Goal: Complete application form

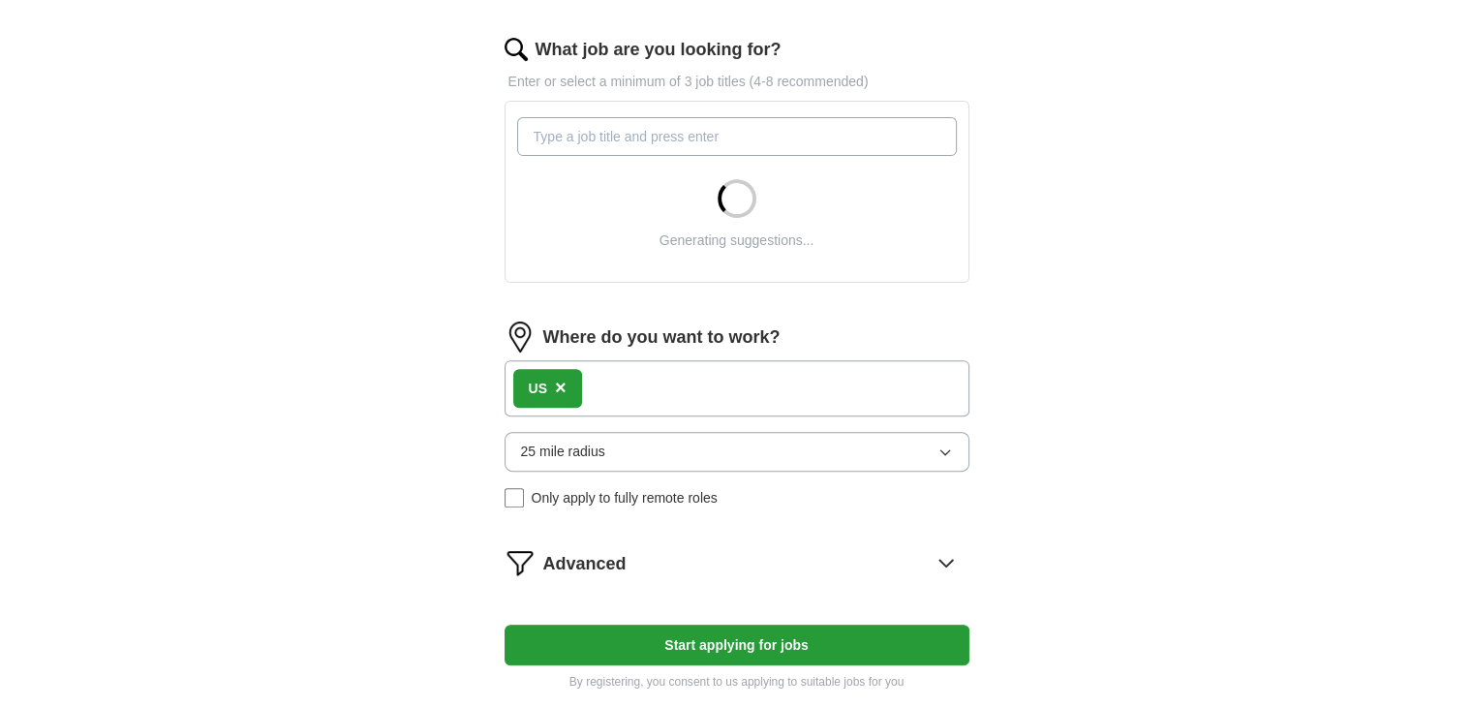
scroll to position [645, 0]
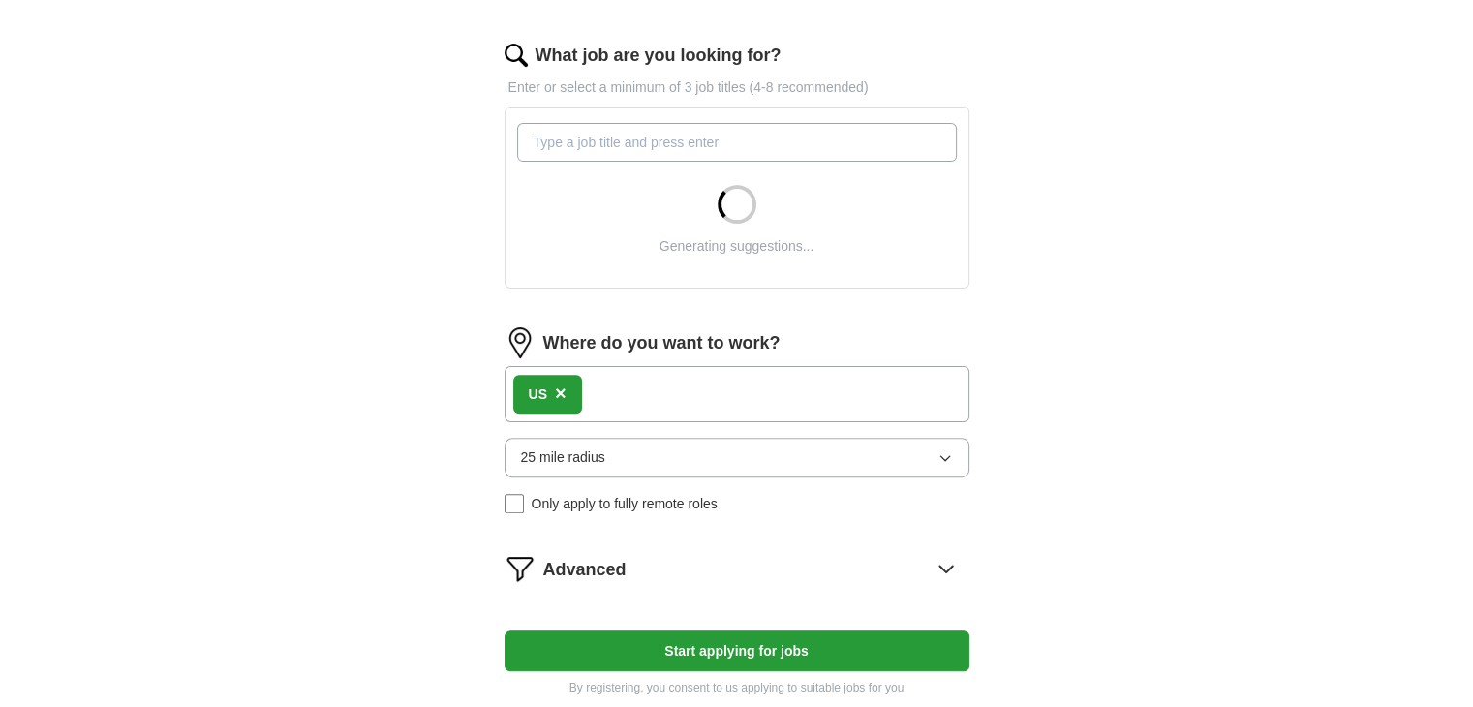
click at [634, 123] on input "What job are you looking for?" at bounding box center [737, 142] width 440 height 39
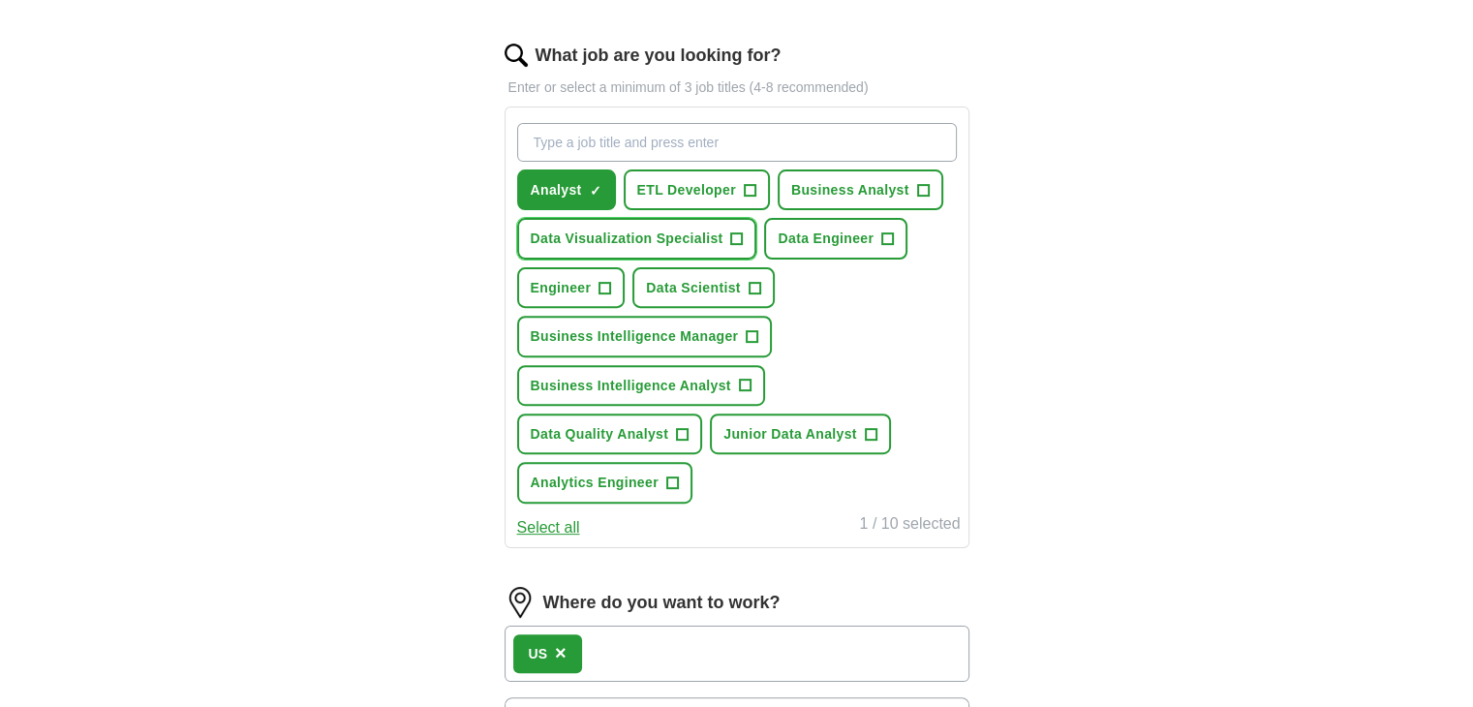
click at [577, 228] on span "Data Visualization Specialist" at bounding box center [627, 238] width 193 height 21
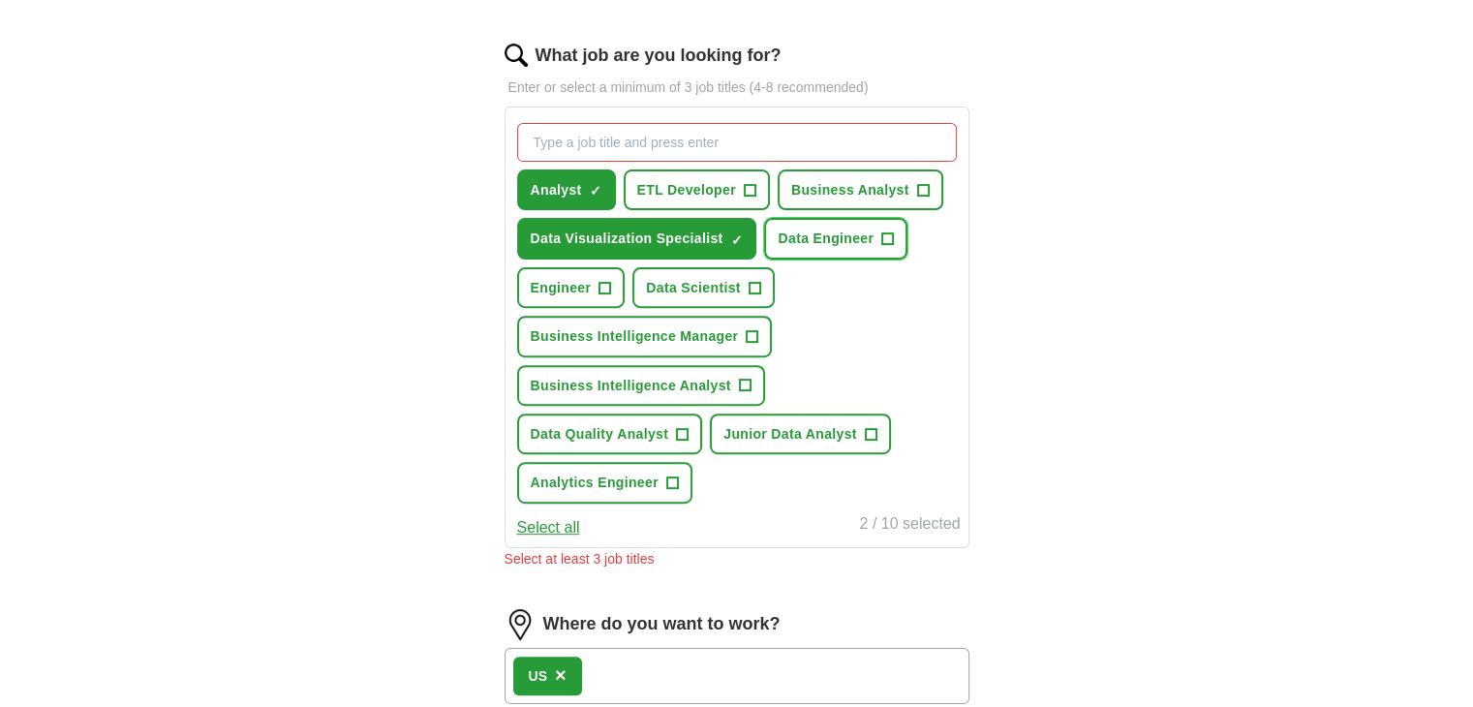
drag, startPoint x: 860, startPoint y: 190, endPoint x: 862, endPoint y: 159, distance: 31.1
click at [860, 228] on span "Data Engineer" at bounding box center [826, 238] width 96 height 21
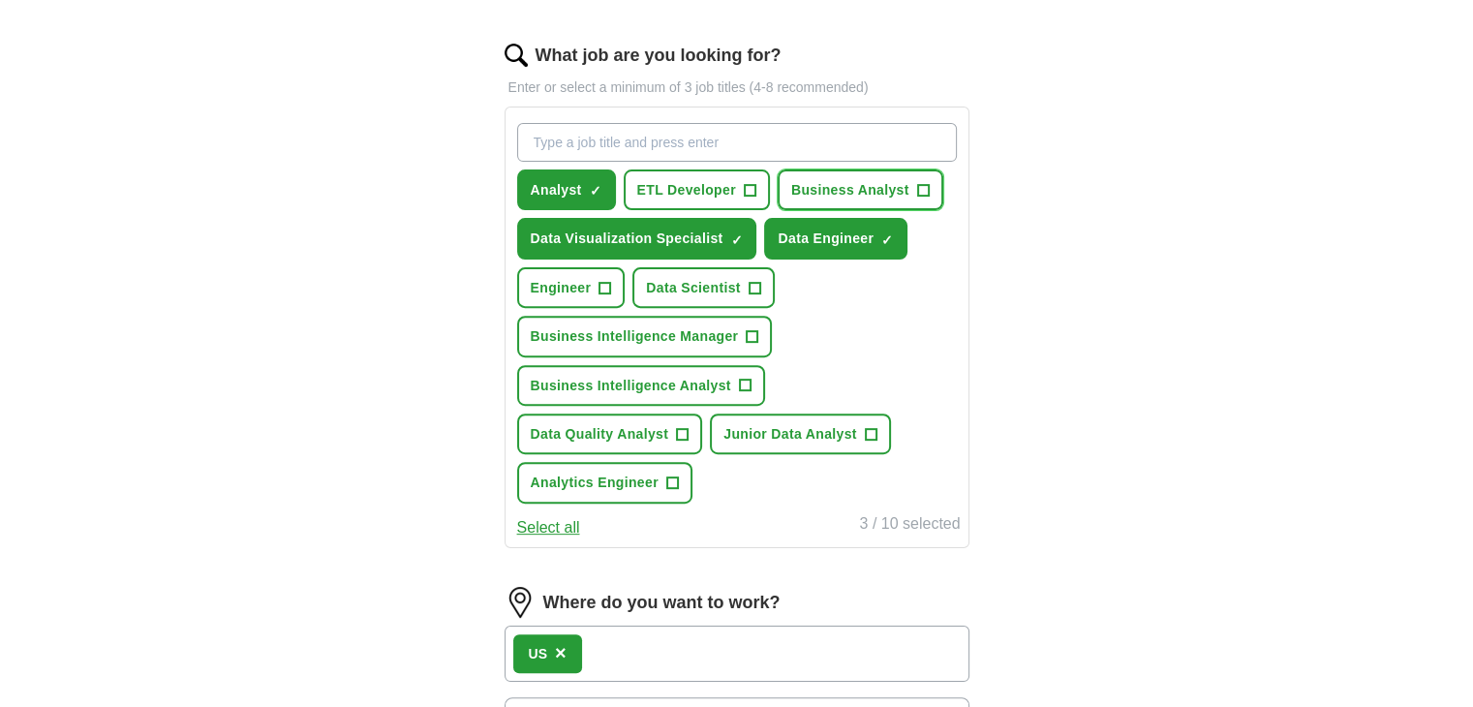
click at [862, 179] on span "Business Analyst" at bounding box center [850, 189] width 118 height 21
click at [704, 170] on button "ETL Developer +" at bounding box center [697, 190] width 146 height 41
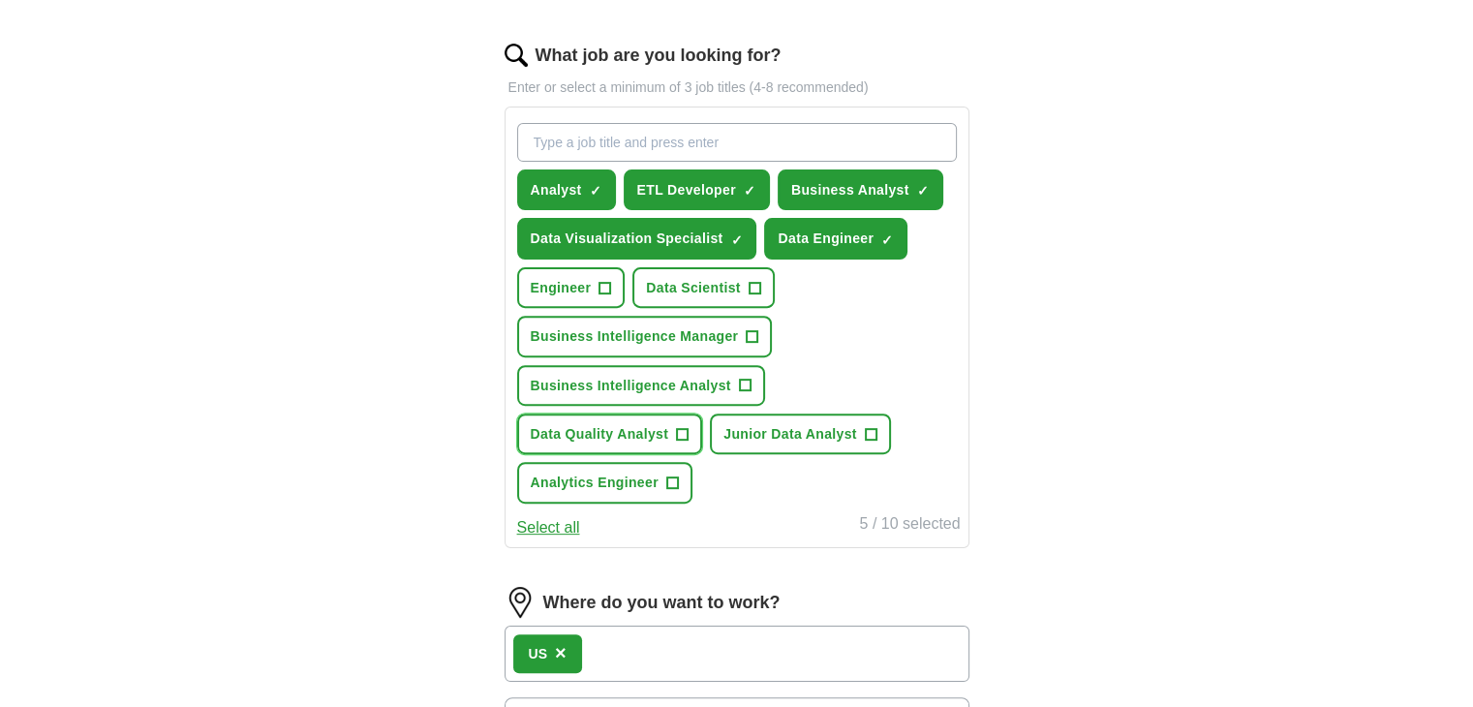
click at [669, 423] on span "Data Quality Analyst" at bounding box center [600, 433] width 139 height 21
click at [659, 472] on span "Analytics Engineer" at bounding box center [595, 482] width 128 height 21
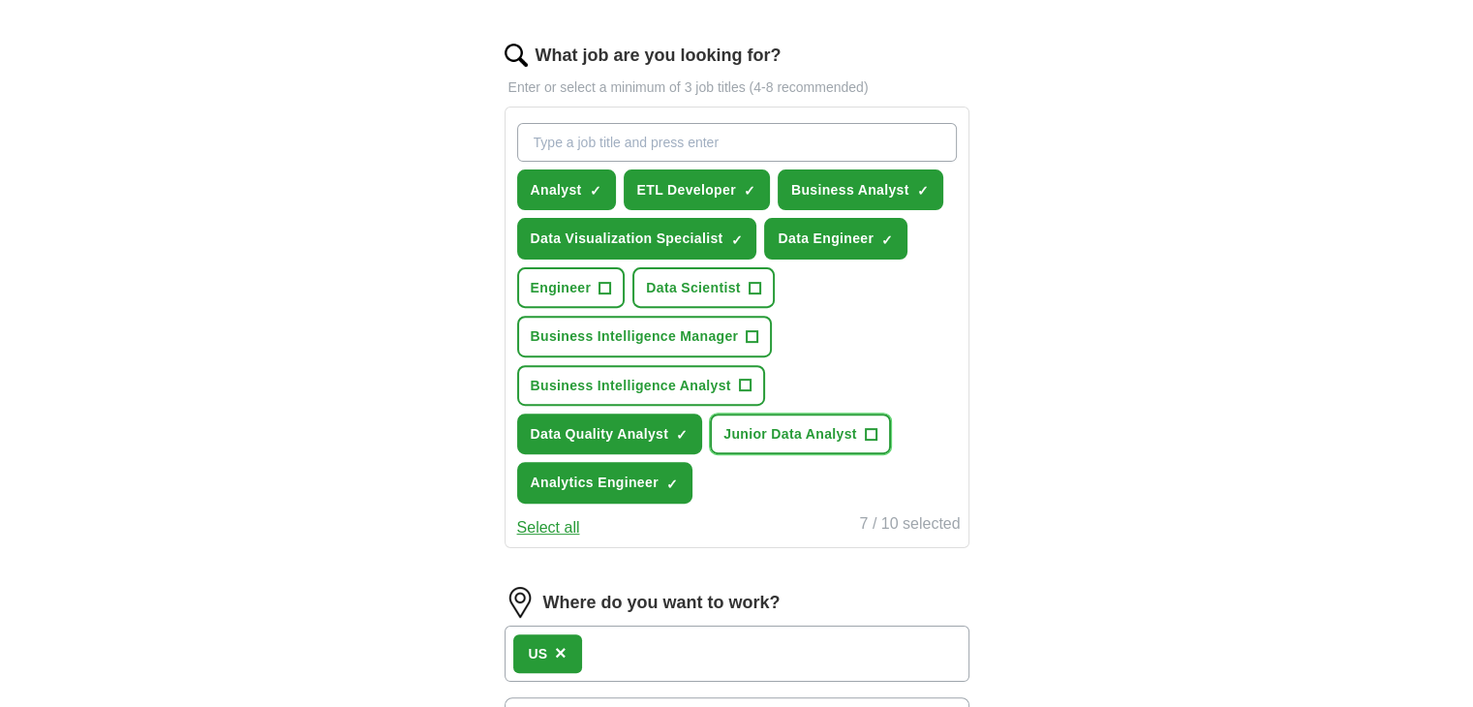
click at [724, 423] on span "Junior Data Analyst" at bounding box center [791, 433] width 134 height 21
click at [582, 277] on span "Engineer" at bounding box center [561, 287] width 61 height 21
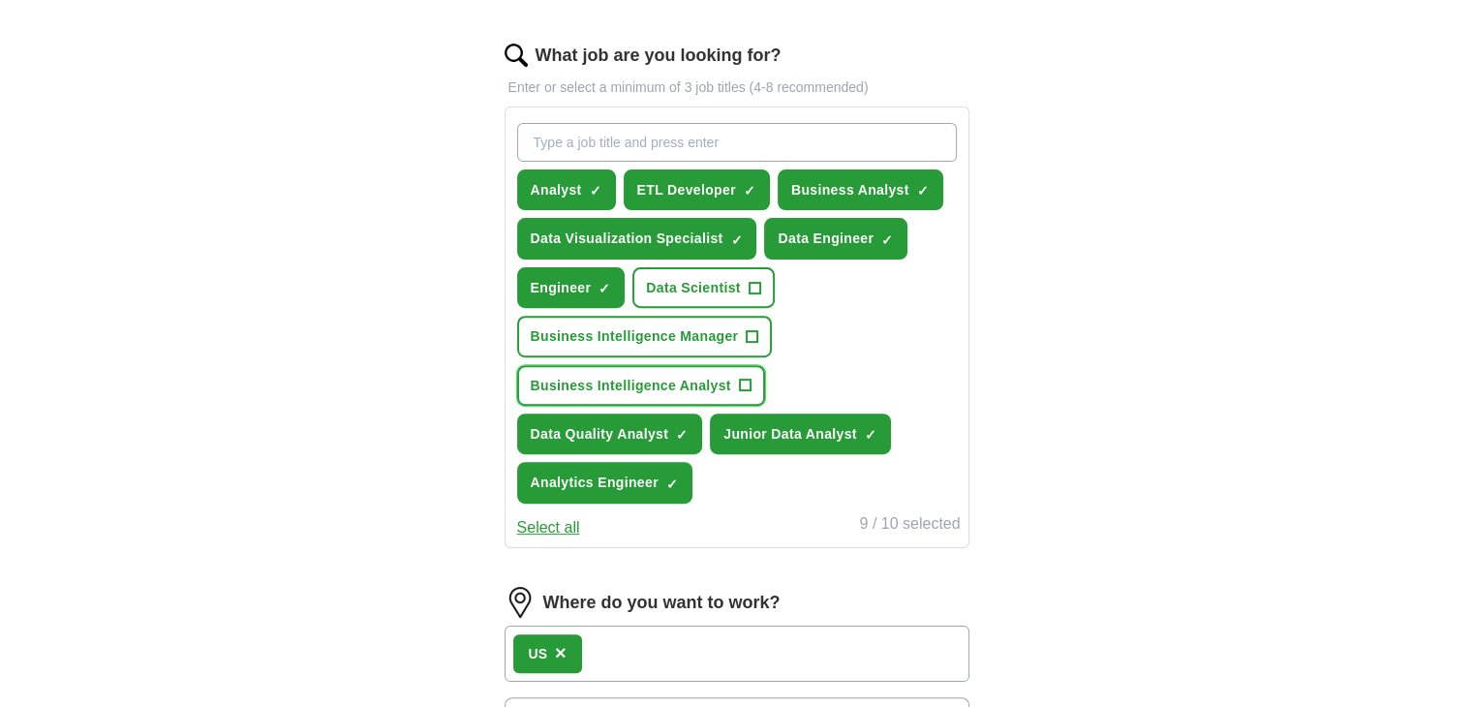
click at [673, 375] on span "Business Intelligence Analyst" at bounding box center [631, 385] width 201 height 21
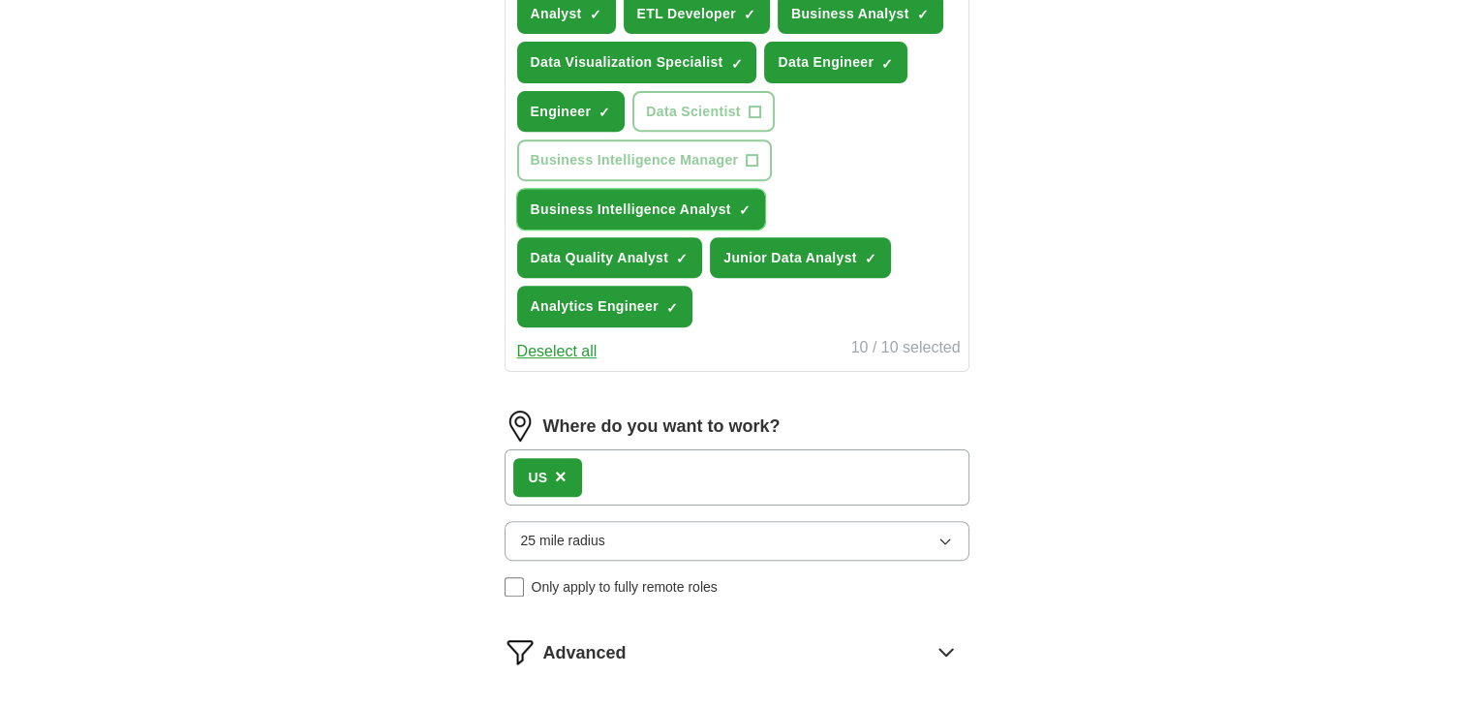
scroll to position [969, 0]
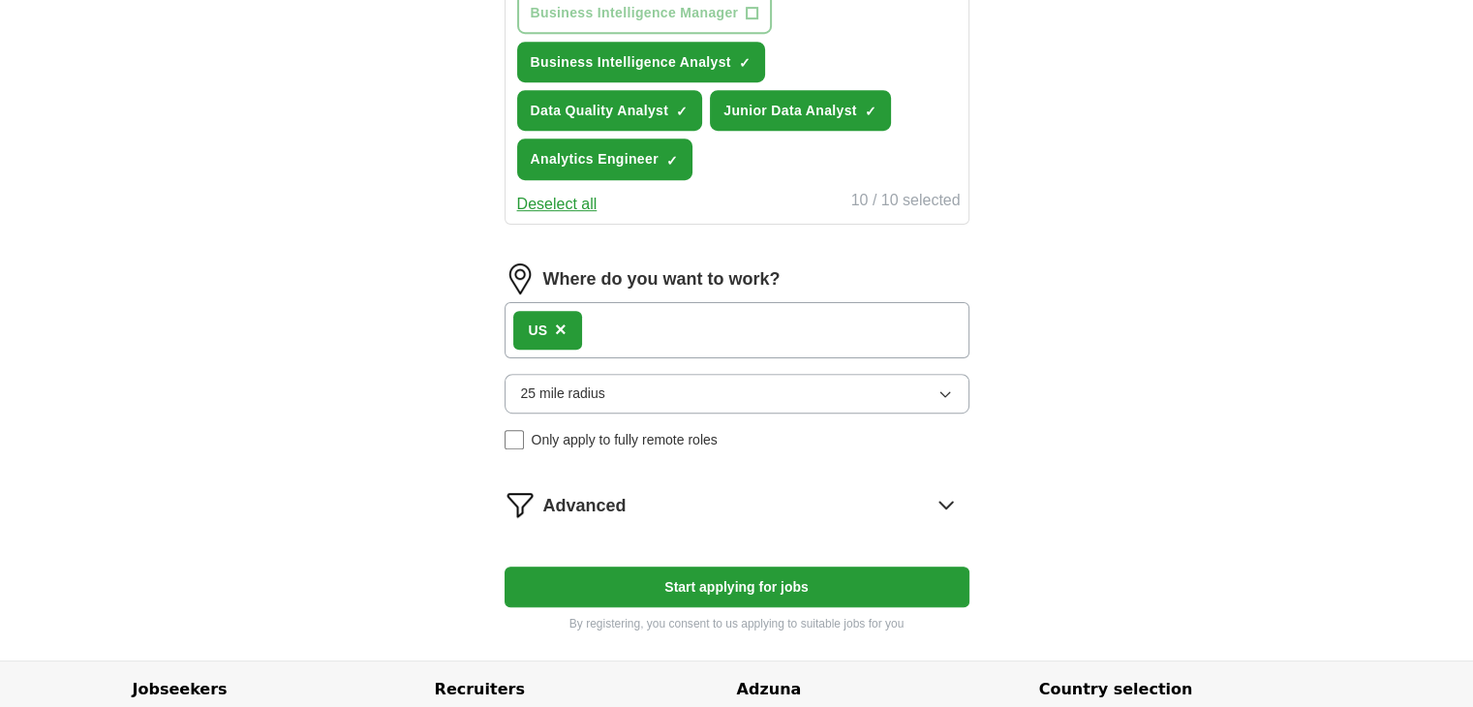
click at [526, 429] on label "Only apply to fully remote roles" at bounding box center [737, 439] width 465 height 21
click at [760, 567] on button "Start applying for jobs" at bounding box center [737, 587] width 465 height 41
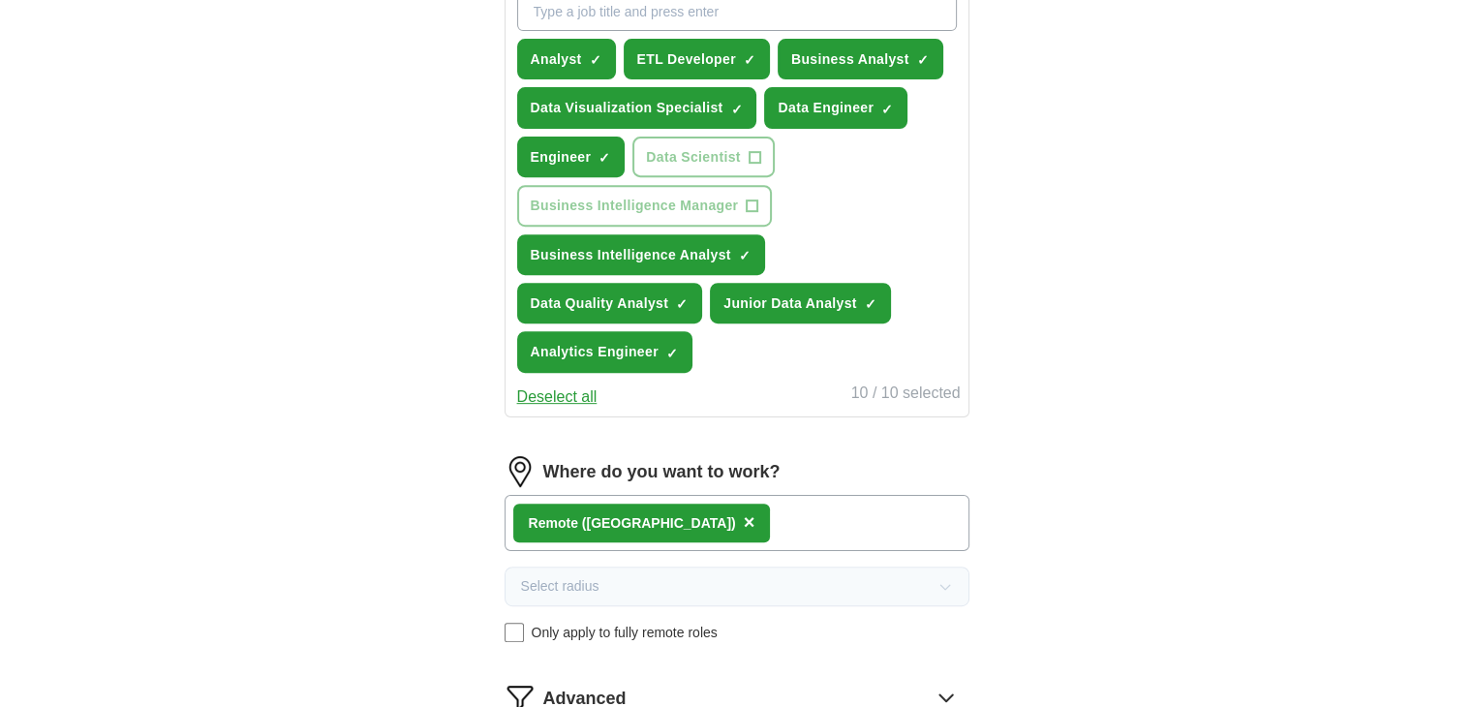
select select "**"
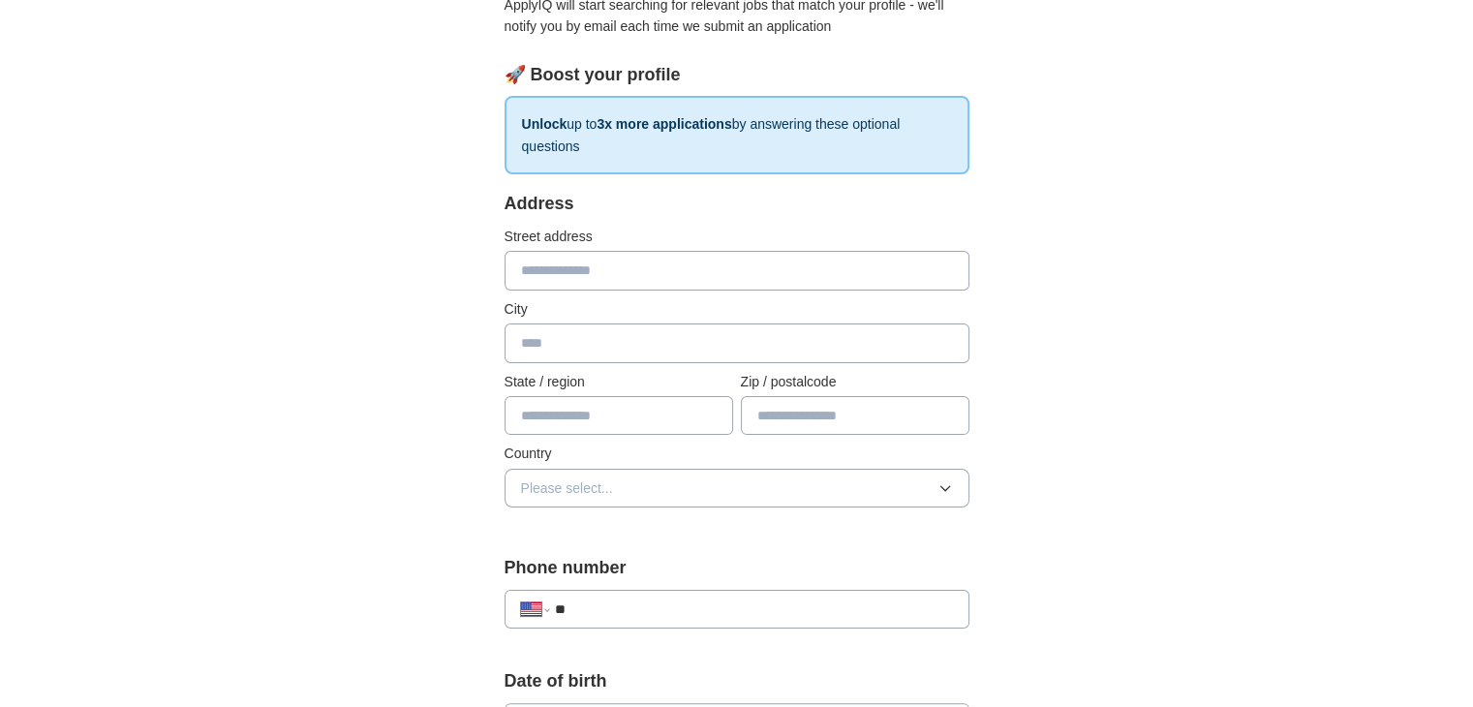
scroll to position [323, 0]
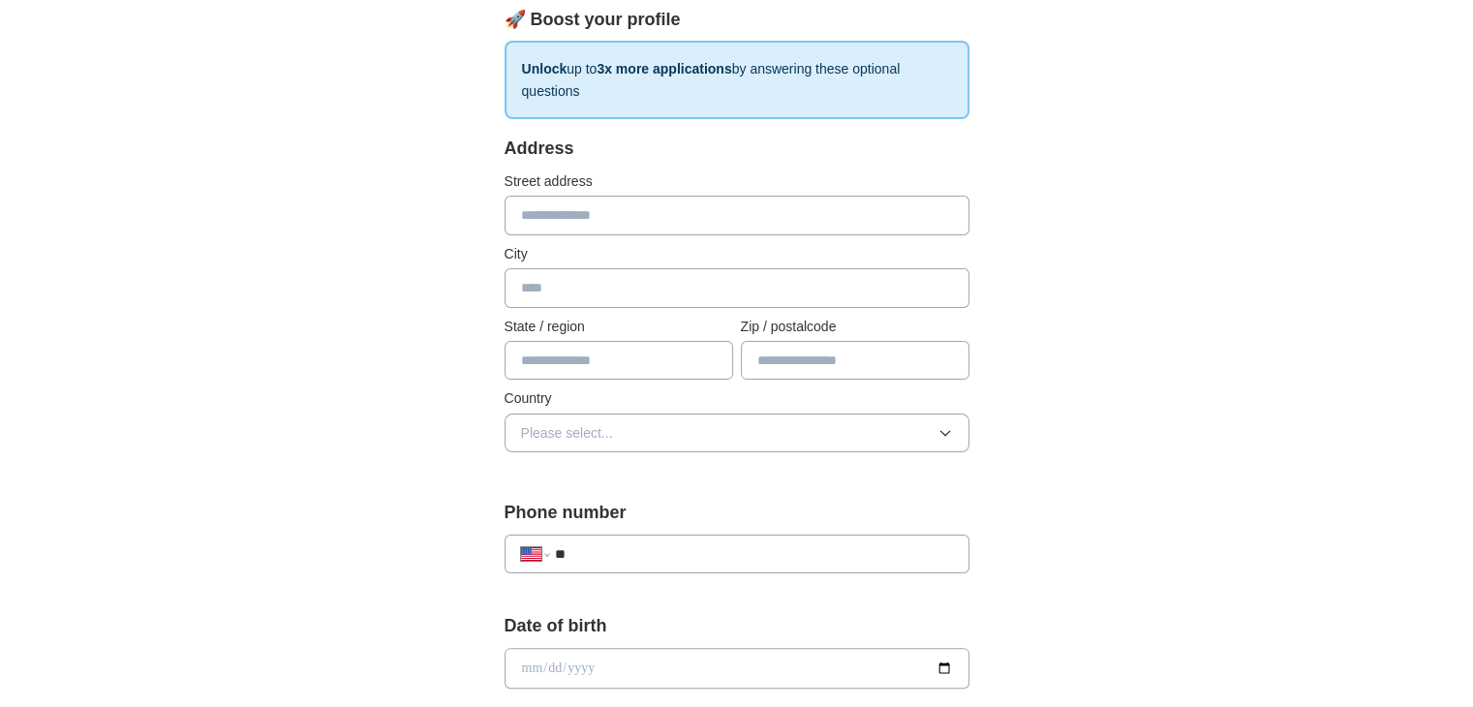
click at [631, 196] on input "text" at bounding box center [737, 215] width 465 height 39
type input "**********"
type input "*****"
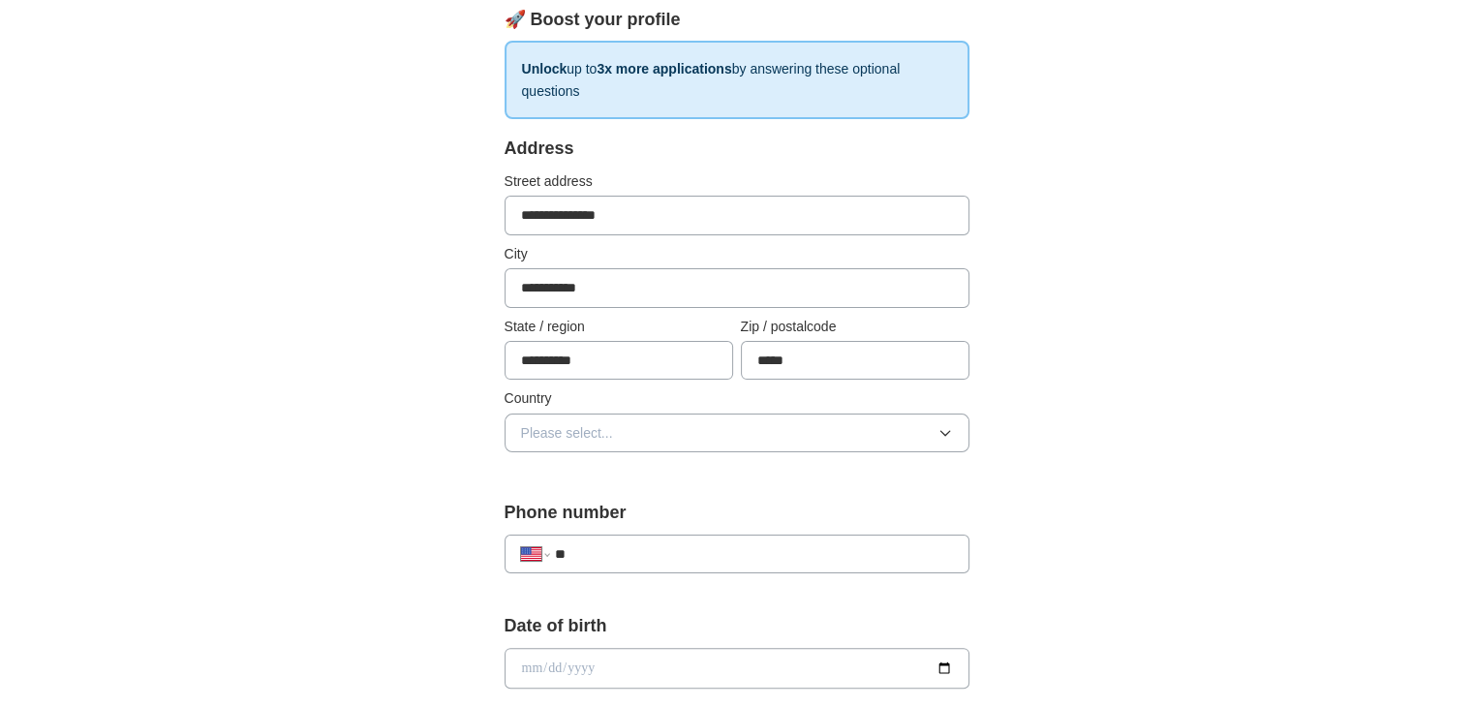
click at [649, 414] on button "Please select..." at bounding box center [737, 433] width 465 height 39
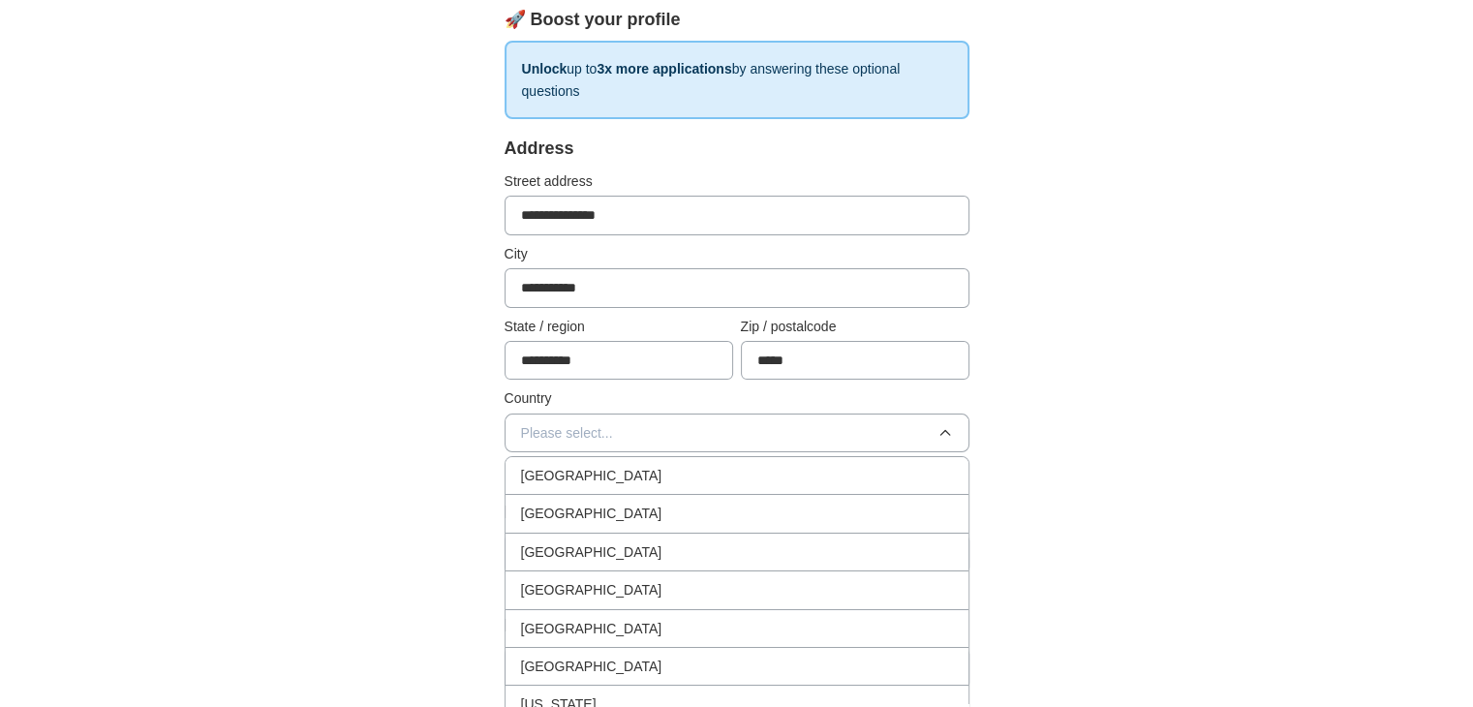
click at [605, 495] on li "[GEOGRAPHIC_DATA]" at bounding box center [737, 514] width 463 height 38
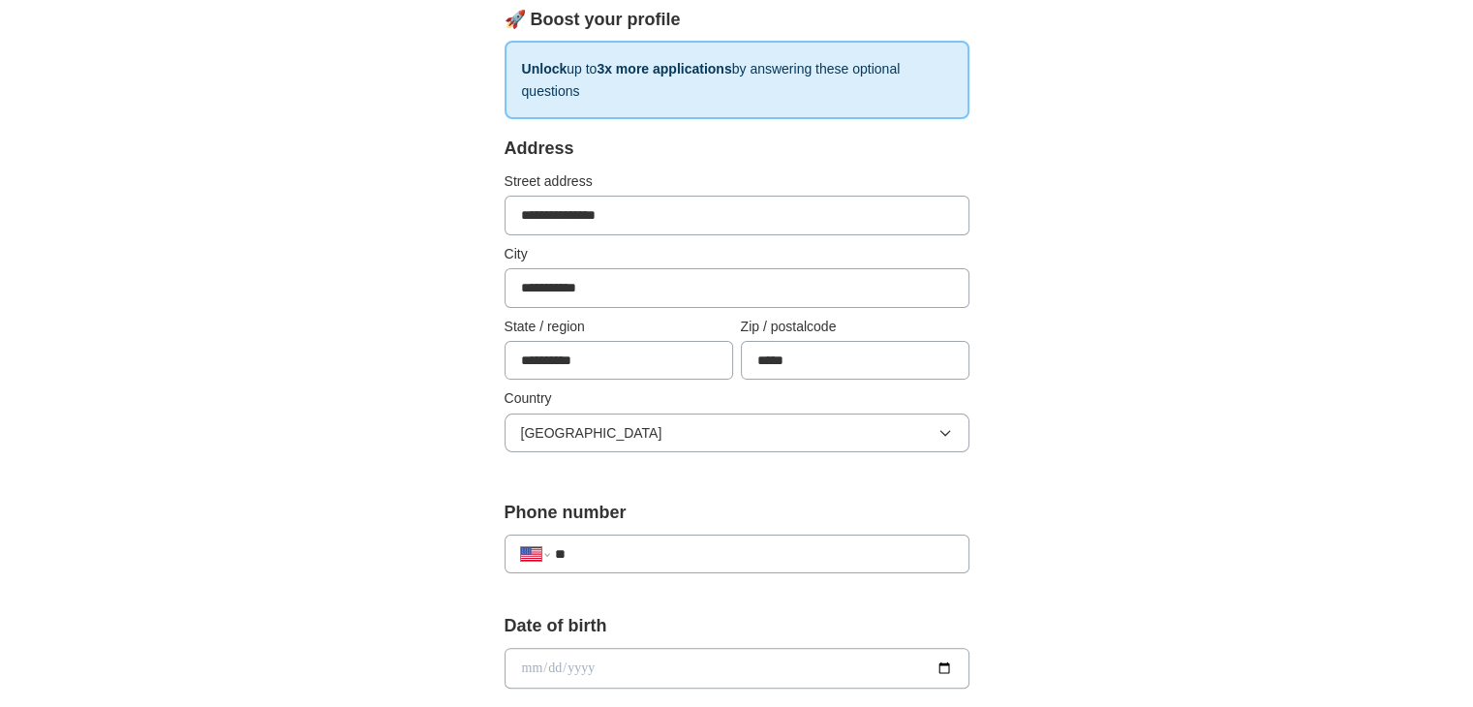
scroll to position [484, 0]
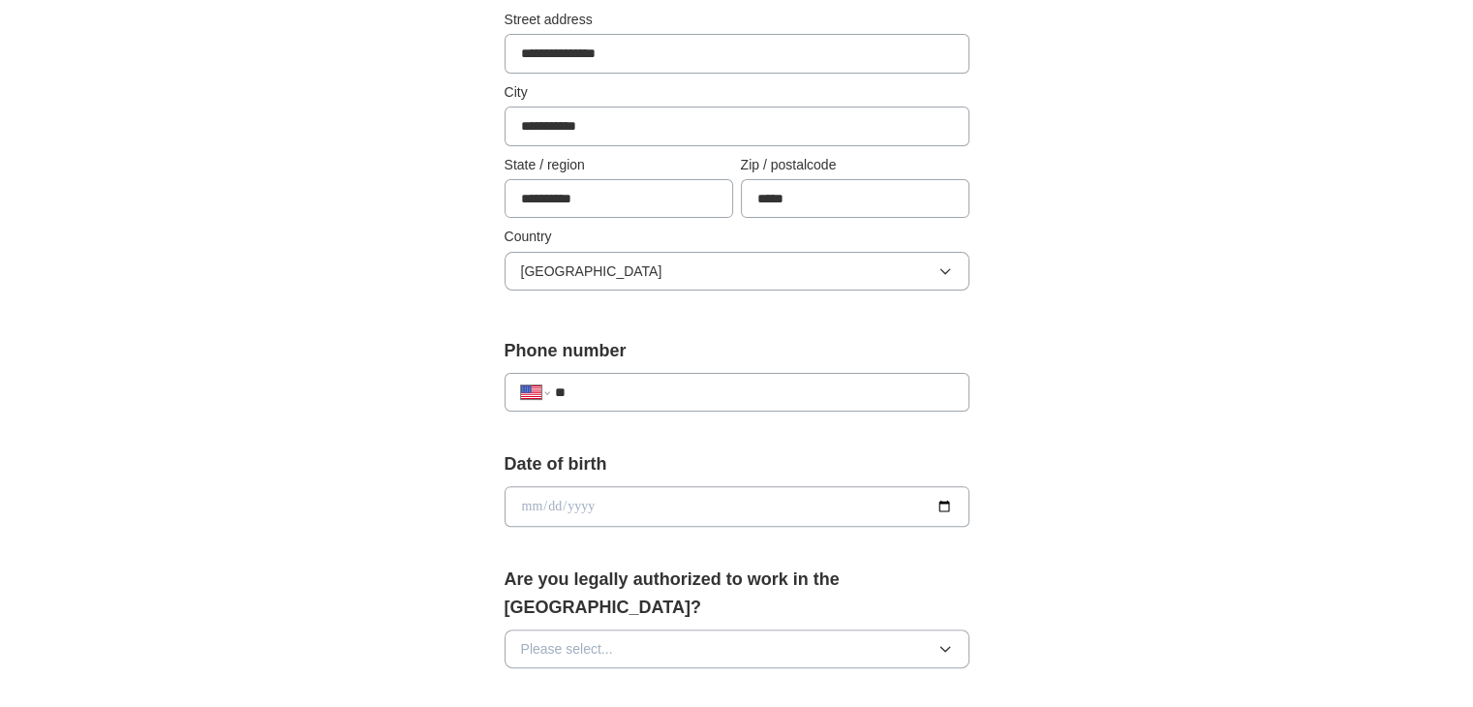
click at [624, 382] on input "**" at bounding box center [753, 392] width 398 height 21
type input "**********"
drag, startPoint x: 821, startPoint y: 587, endPoint x: 798, endPoint y: 591, distance: 23.6
click at [818, 630] on button "Please select..." at bounding box center [737, 649] width 465 height 39
drag, startPoint x: 644, startPoint y: 641, endPoint x: 636, endPoint y: 608, distance: 33.8
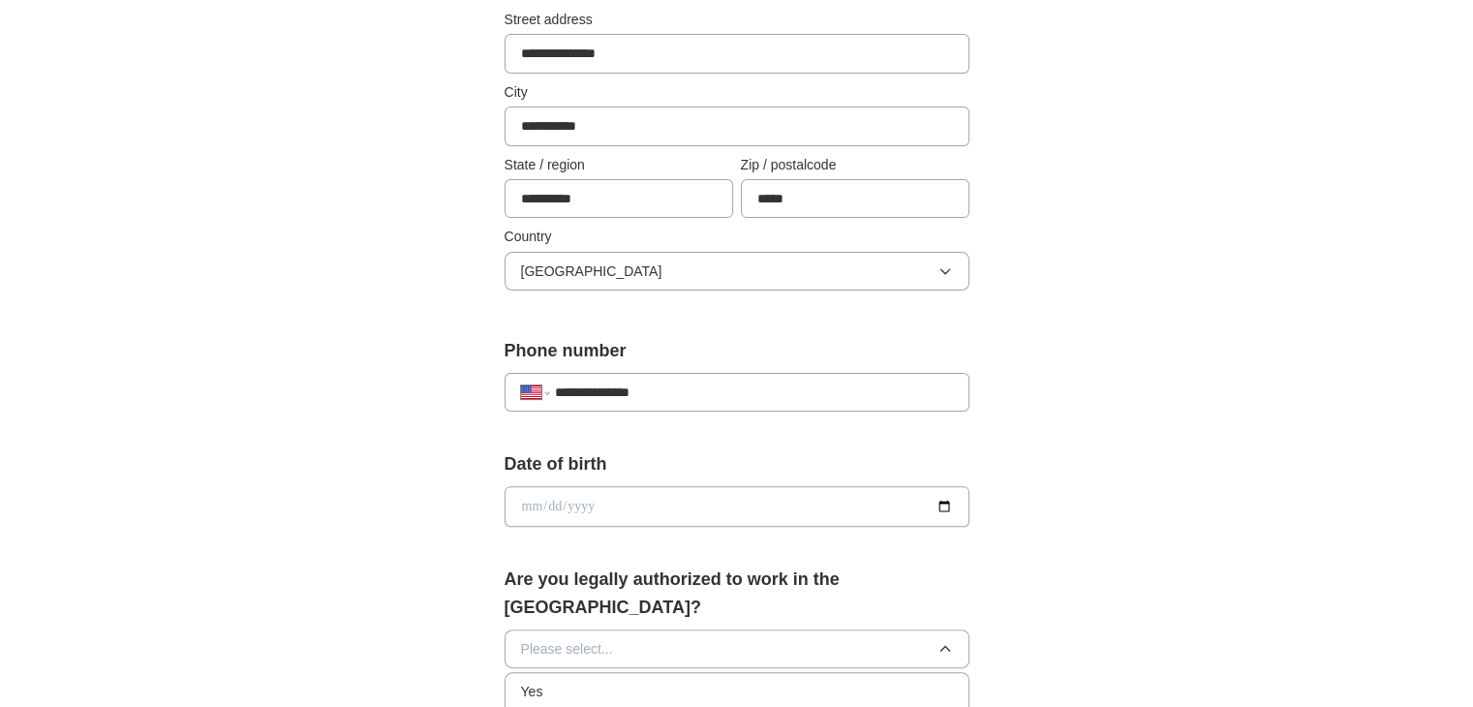
click at [636, 672] on ul "Yes No" at bounding box center [737, 711] width 465 height 78
click at [636, 673] on li "Yes" at bounding box center [737, 692] width 463 height 38
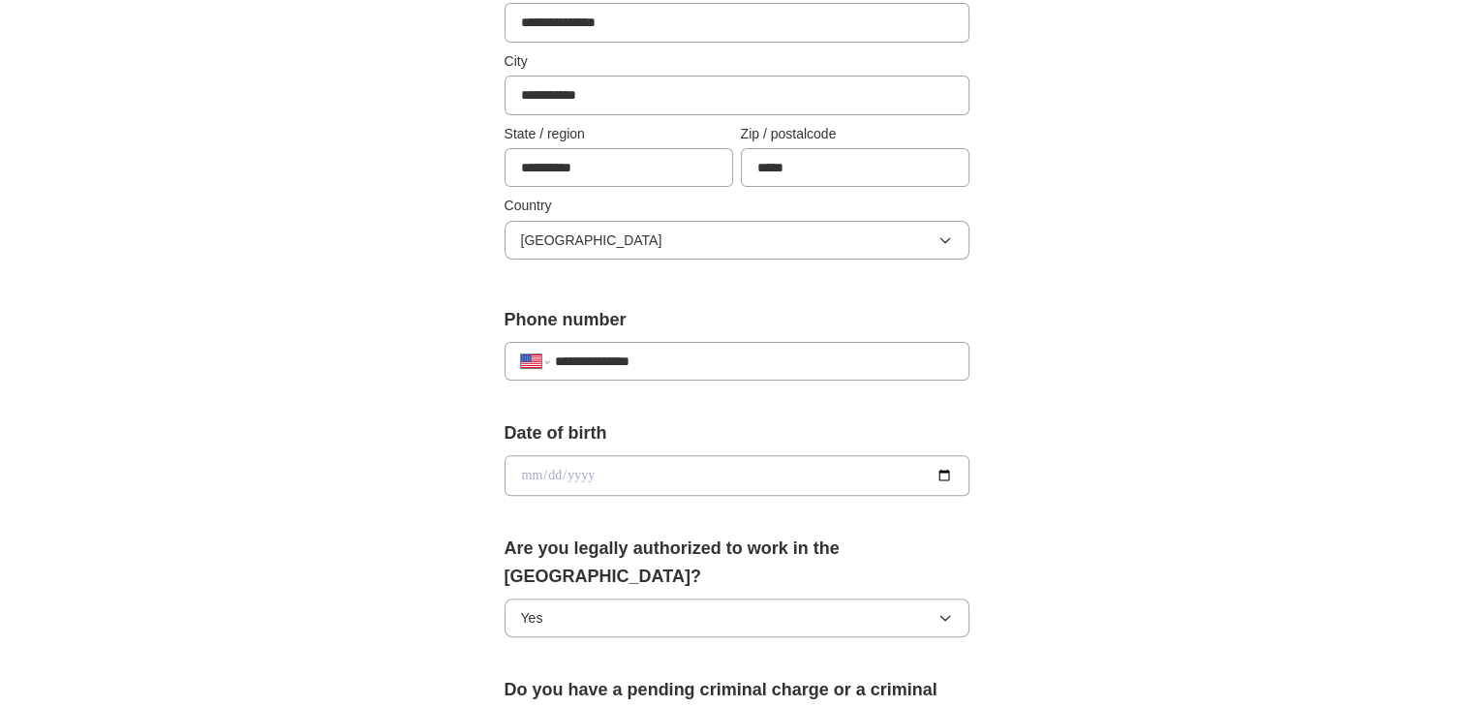
scroll to position [807, 0]
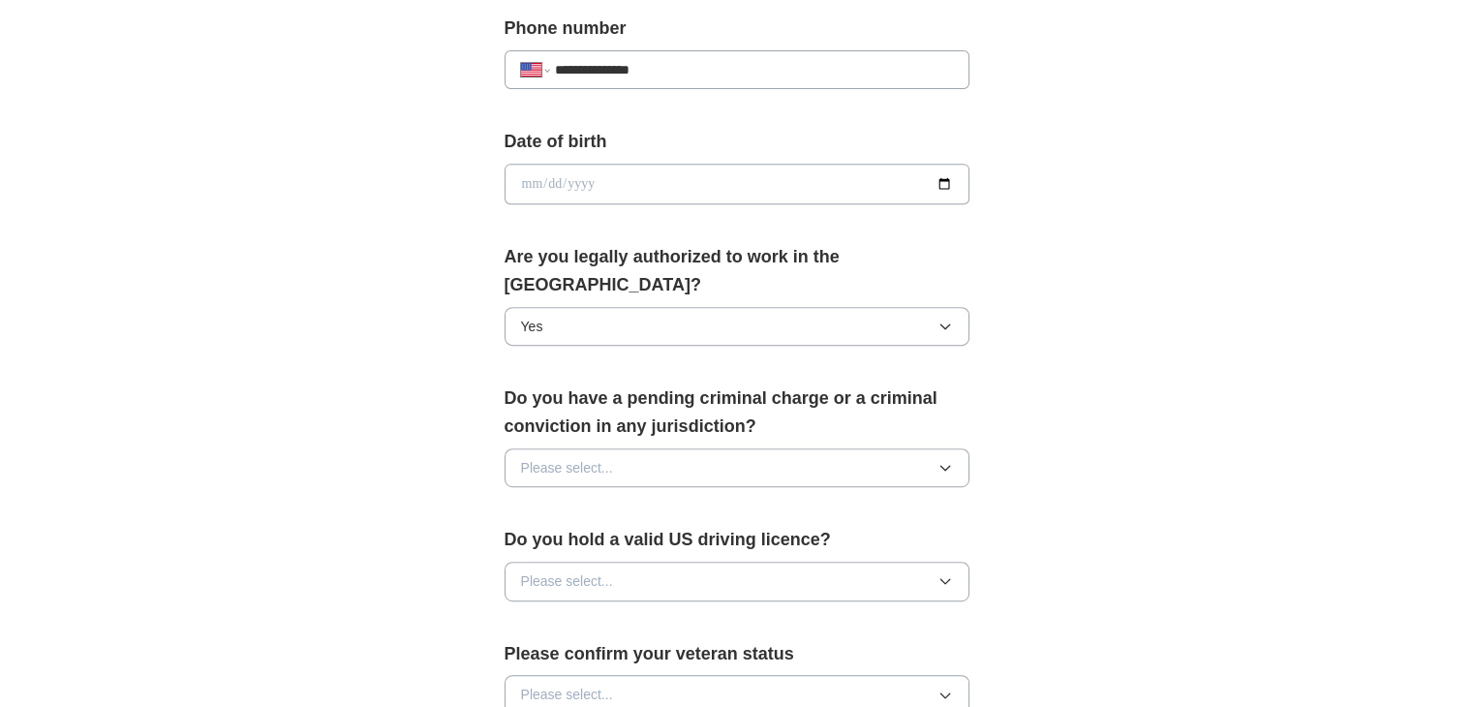
click at [666, 448] on button "Please select..." at bounding box center [737, 467] width 465 height 39
click at [636, 539] on div "No" at bounding box center [737, 549] width 432 height 21
drag, startPoint x: 626, startPoint y: 506, endPoint x: 628, endPoint y: 532, distance: 26.2
click at [625, 562] on button "Please select..." at bounding box center [737, 581] width 465 height 39
click at [624, 614] on div "Yes" at bounding box center [737, 624] width 432 height 21
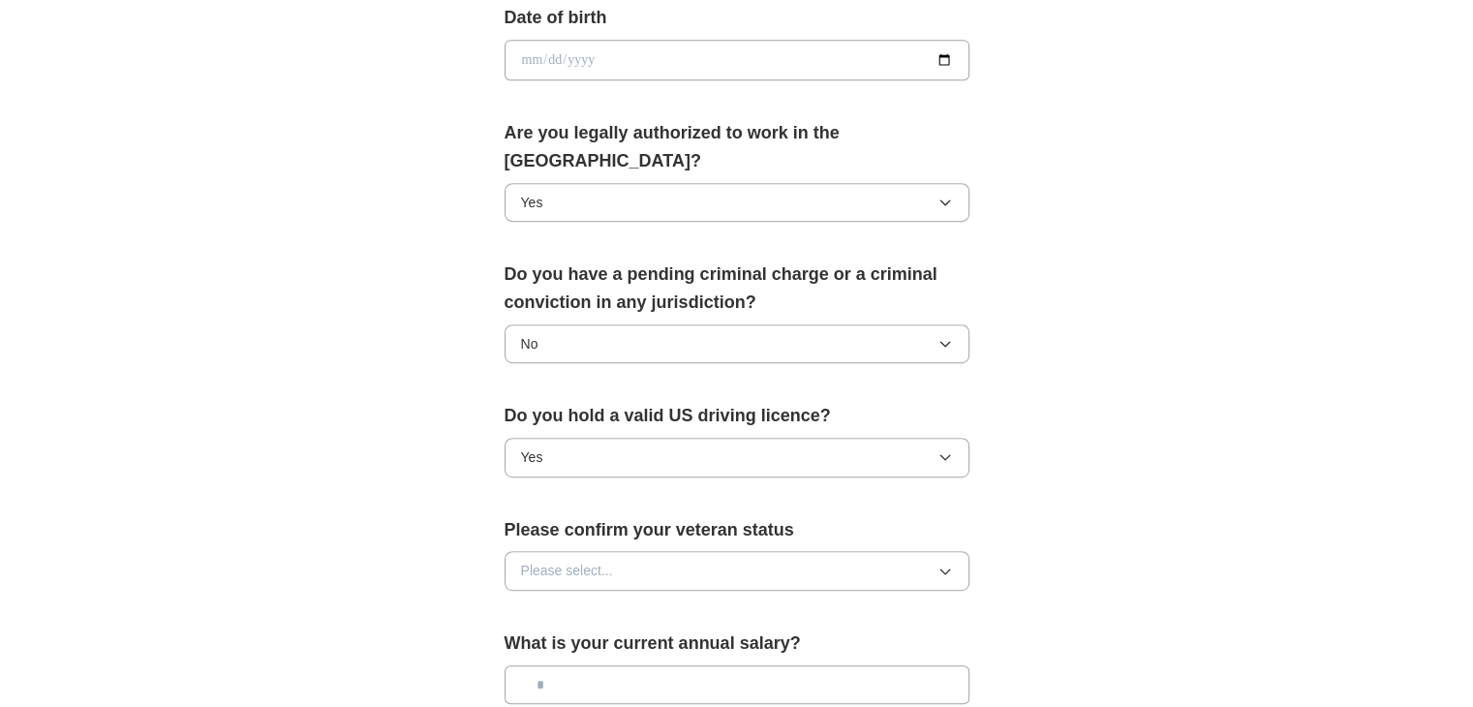
scroll to position [969, 0]
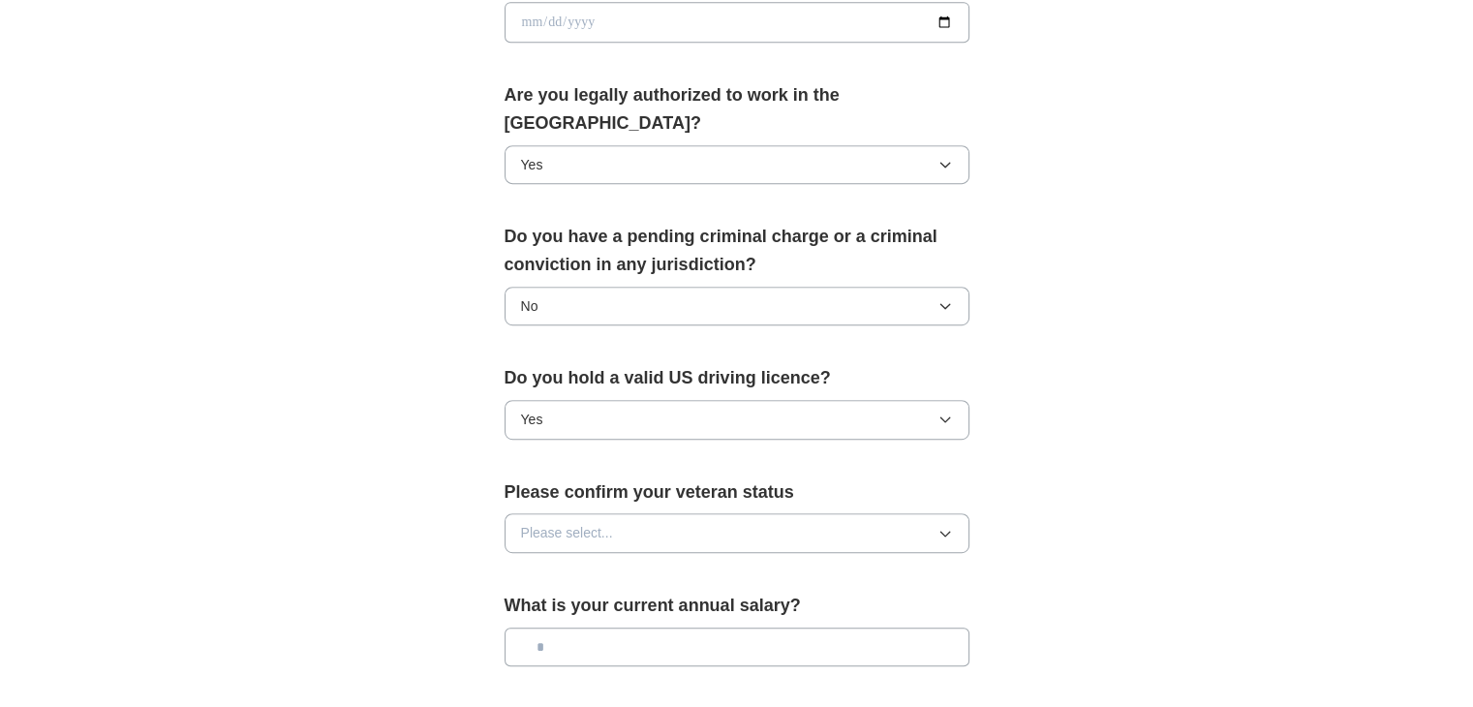
drag, startPoint x: 602, startPoint y: 468, endPoint x: 602, endPoint y: 480, distance: 12.6
click at [602, 522] on span "Please select..." at bounding box center [567, 532] width 92 height 21
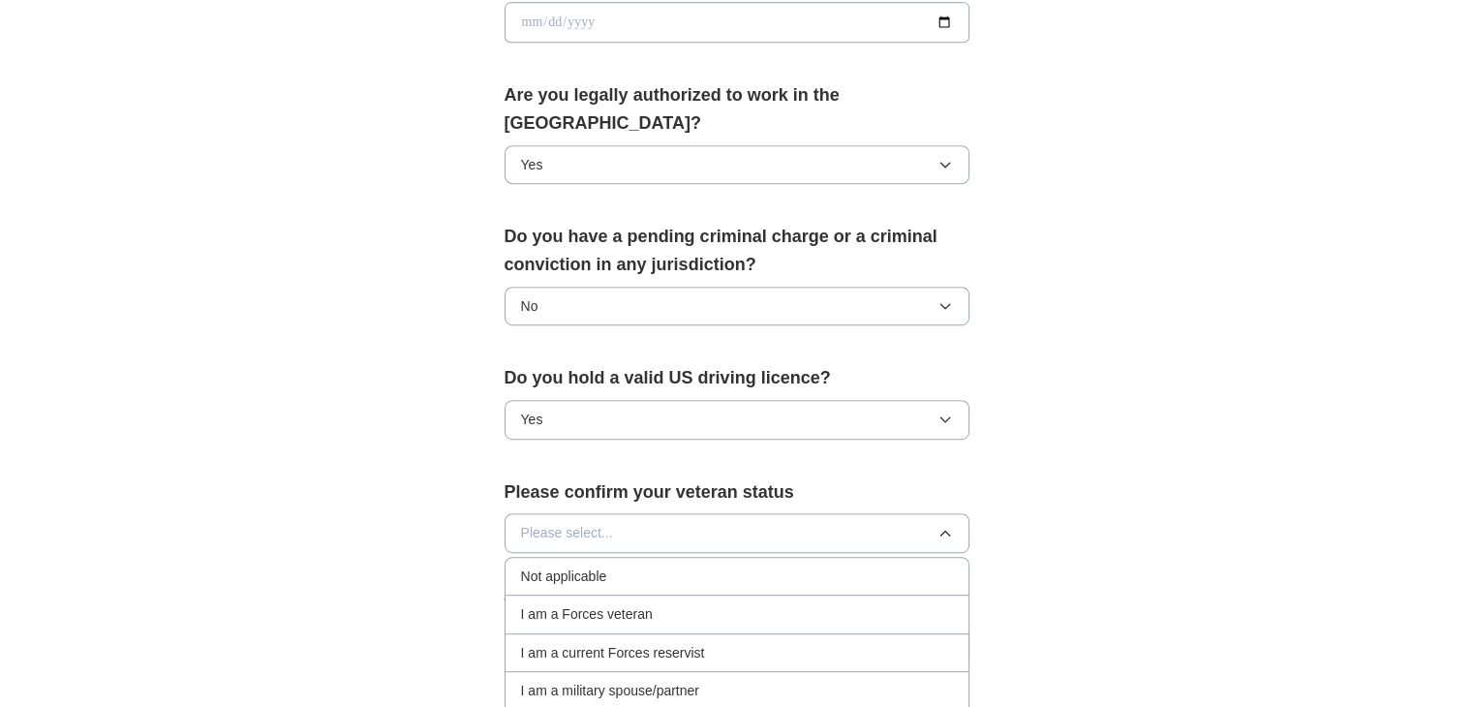
scroll to position [1129, 0]
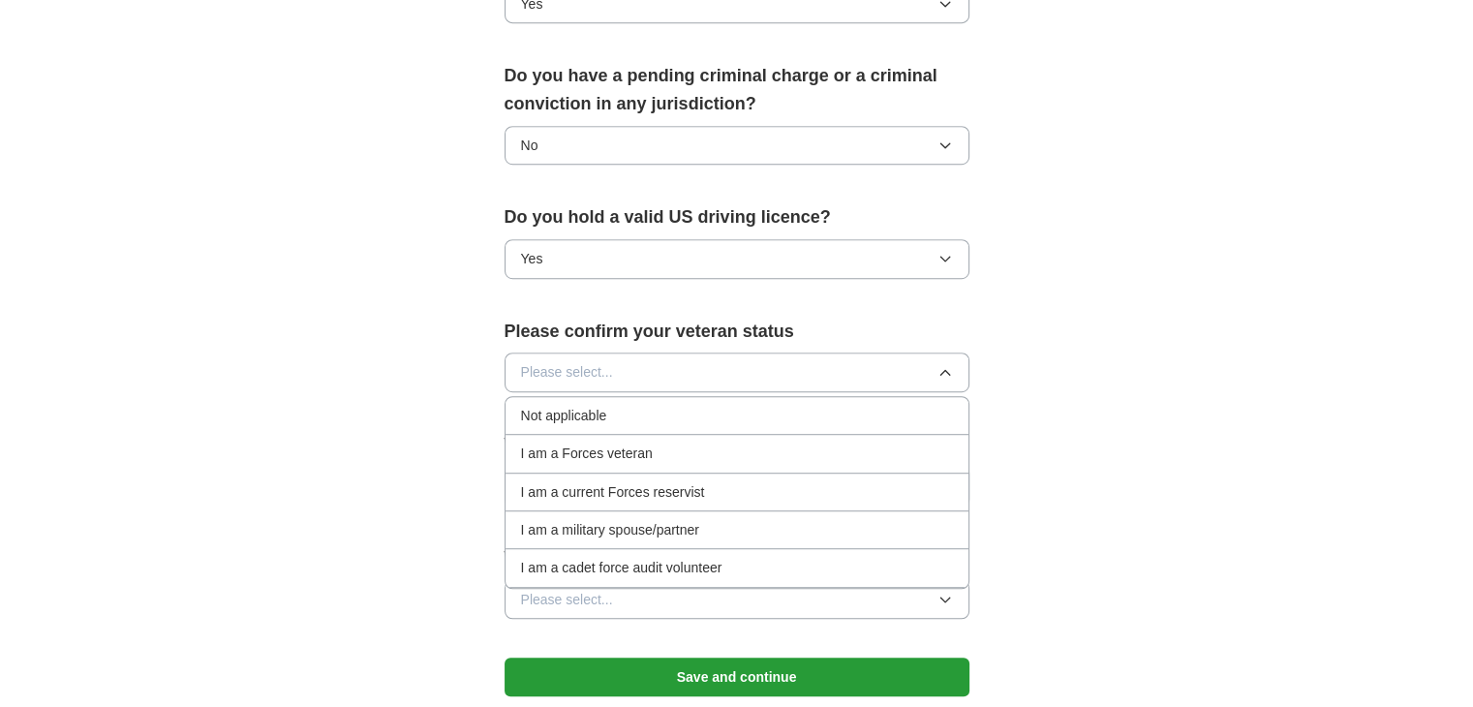
click at [549, 397] on li "Not applicable" at bounding box center [737, 416] width 463 height 38
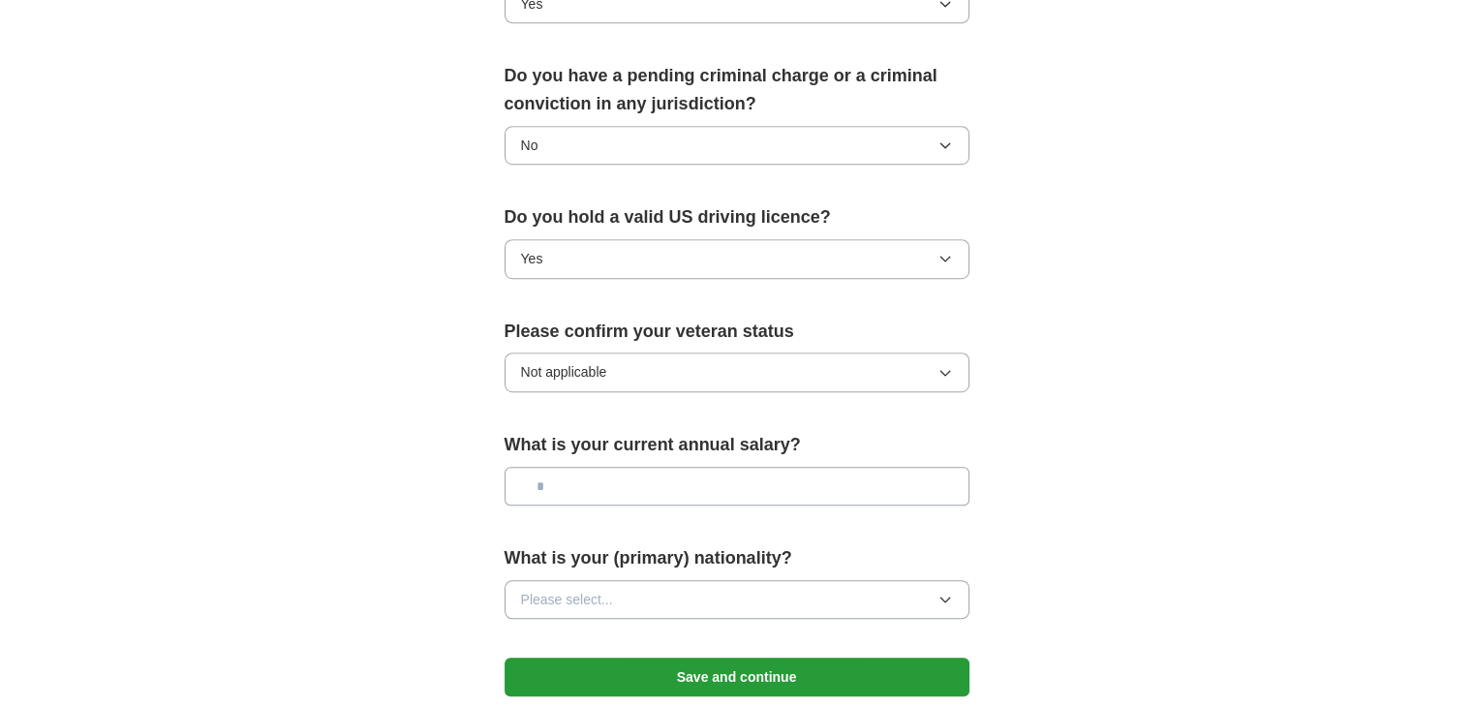
click at [713, 658] on button "Save and continue" at bounding box center [737, 677] width 465 height 39
